Goal: Information Seeking & Learning: Learn about a topic

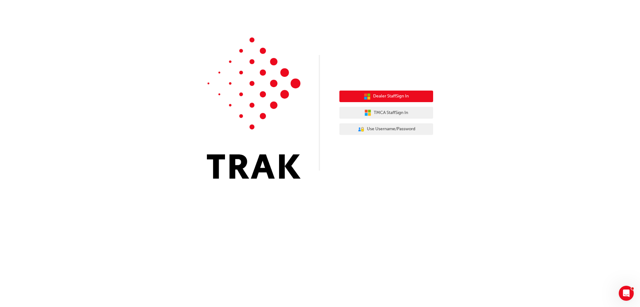
click at [393, 98] on span "Dealer Staff Sign In" at bounding box center [391, 96] width 36 height 7
